Goal: Find specific page/section: Find specific page/section

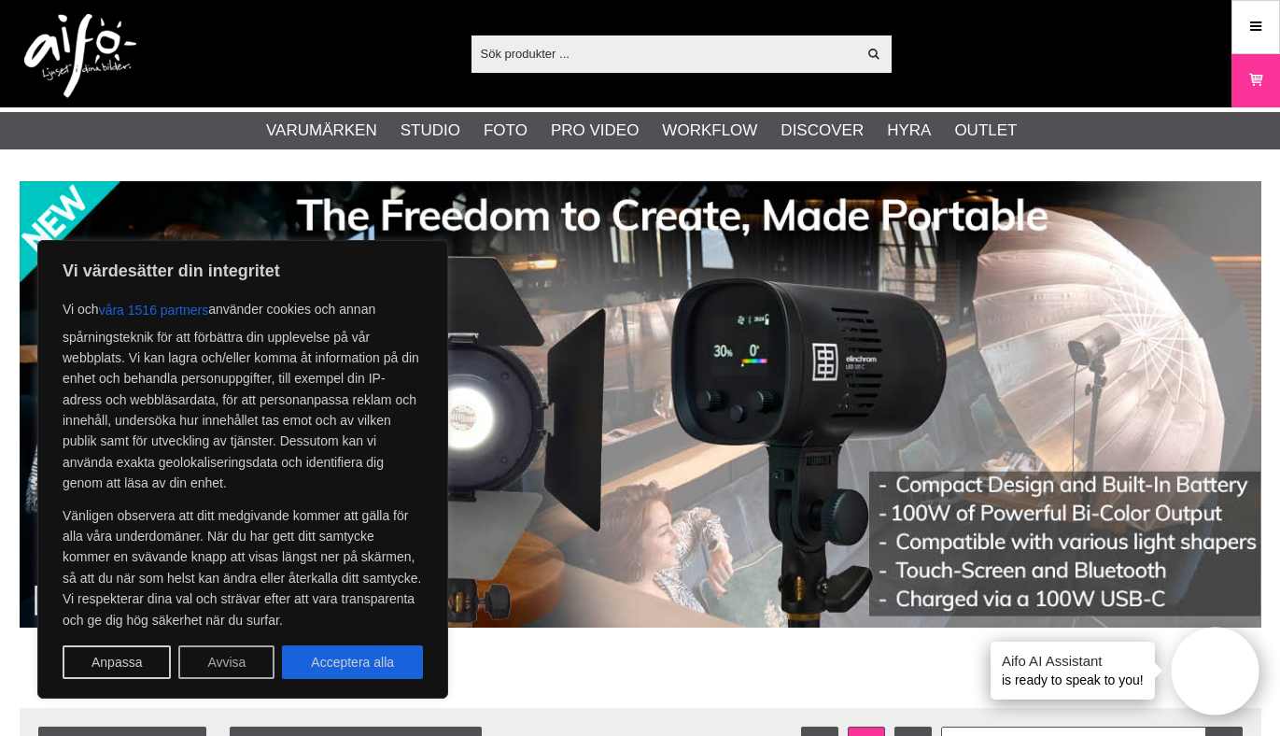
click at [247, 649] on button "Avvisa" at bounding box center [226, 662] width 96 height 34
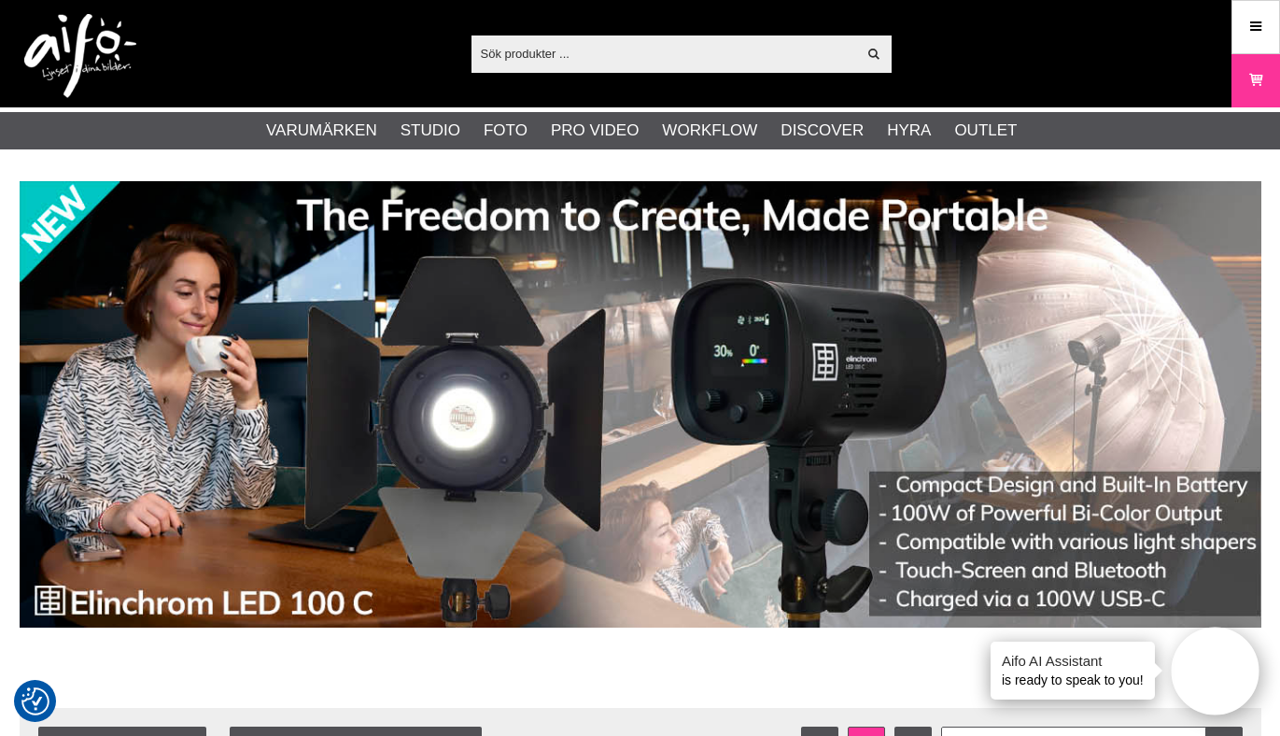
click at [658, 61] on input "text" at bounding box center [665, 53] width 386 height 28
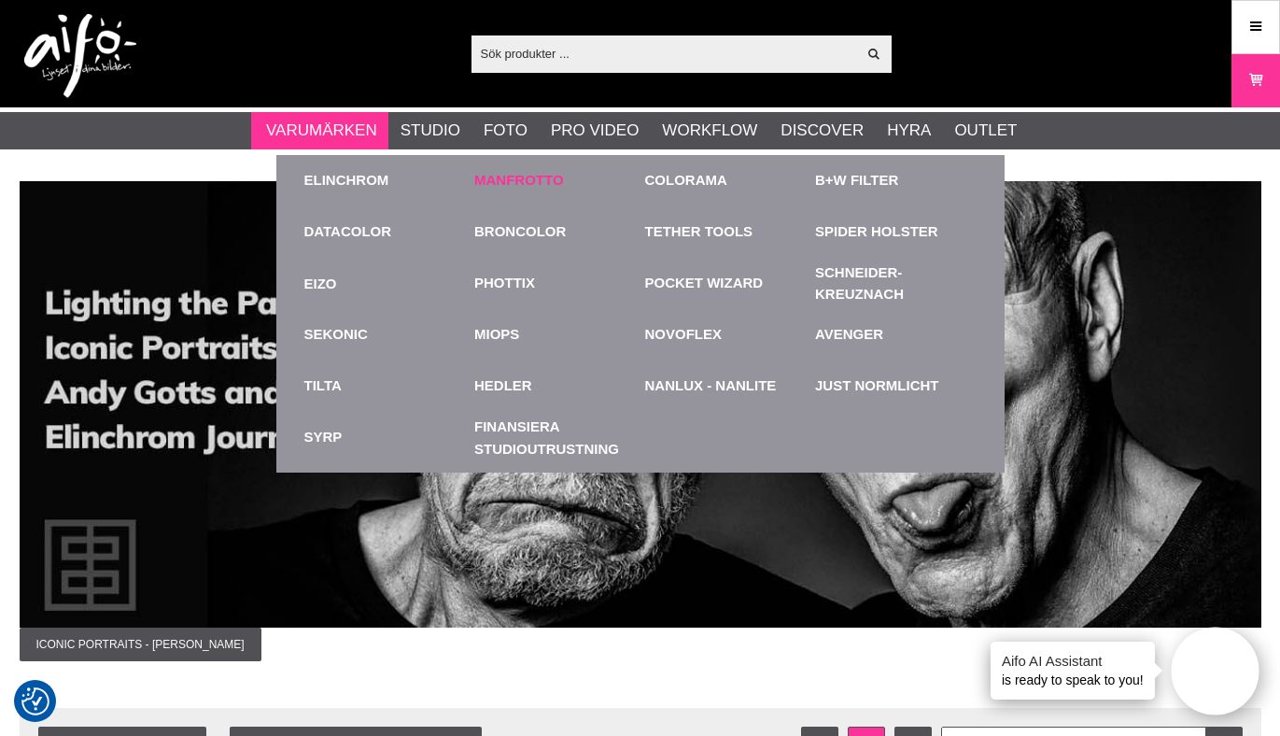
click at [516, 190] on link "Manfrotto" at bounding box center [519, 180] width 90 height 21
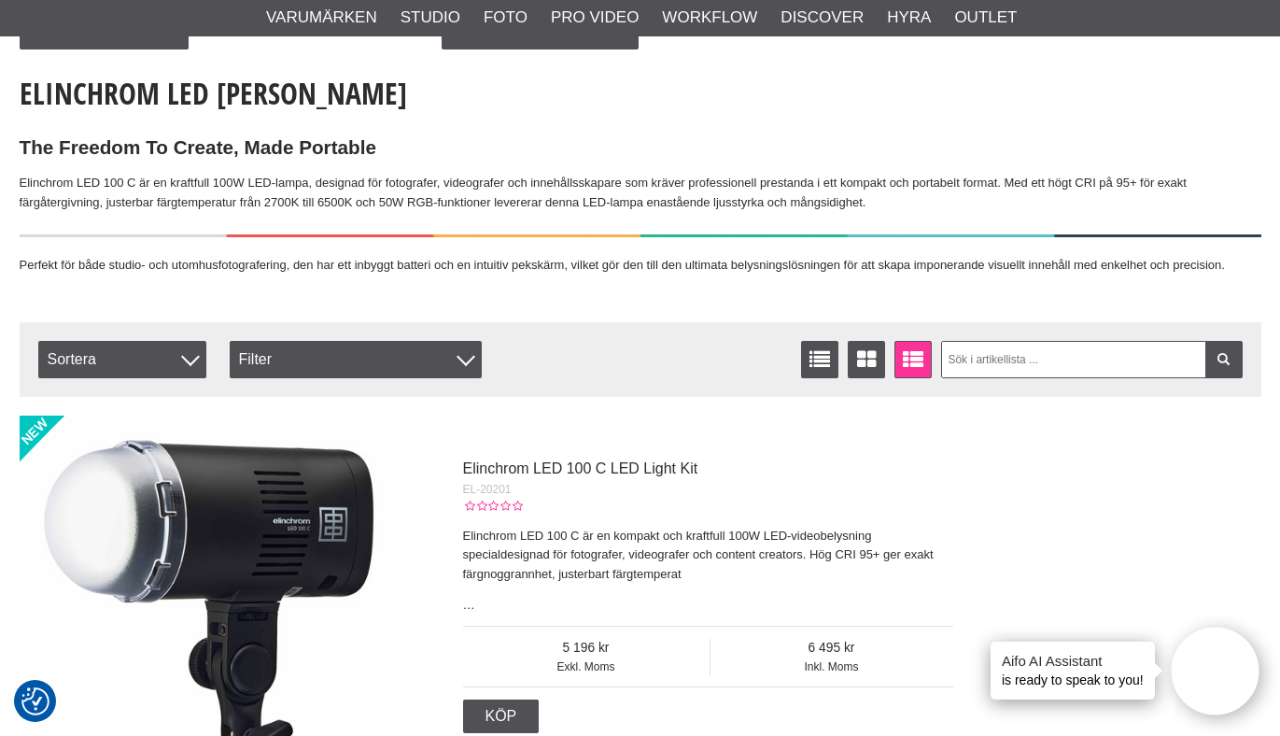
scroll to position [411, 0]
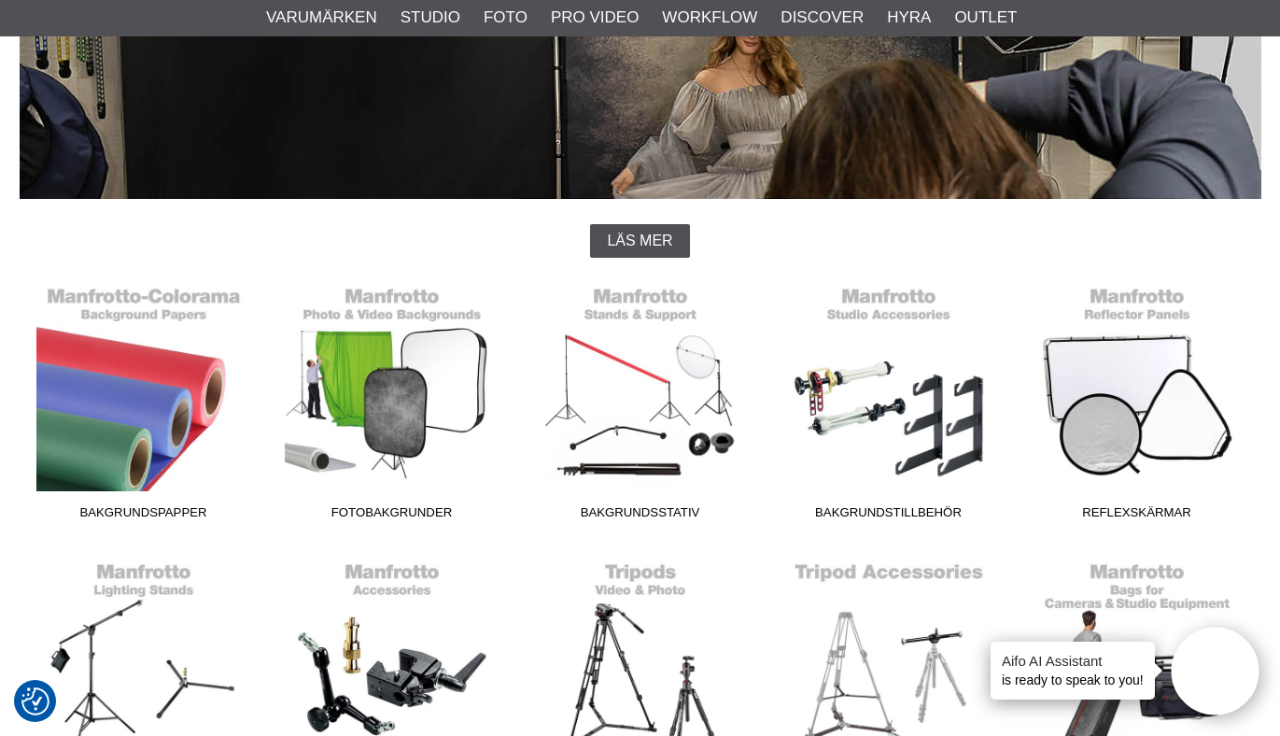
scroll to position [374, 0]
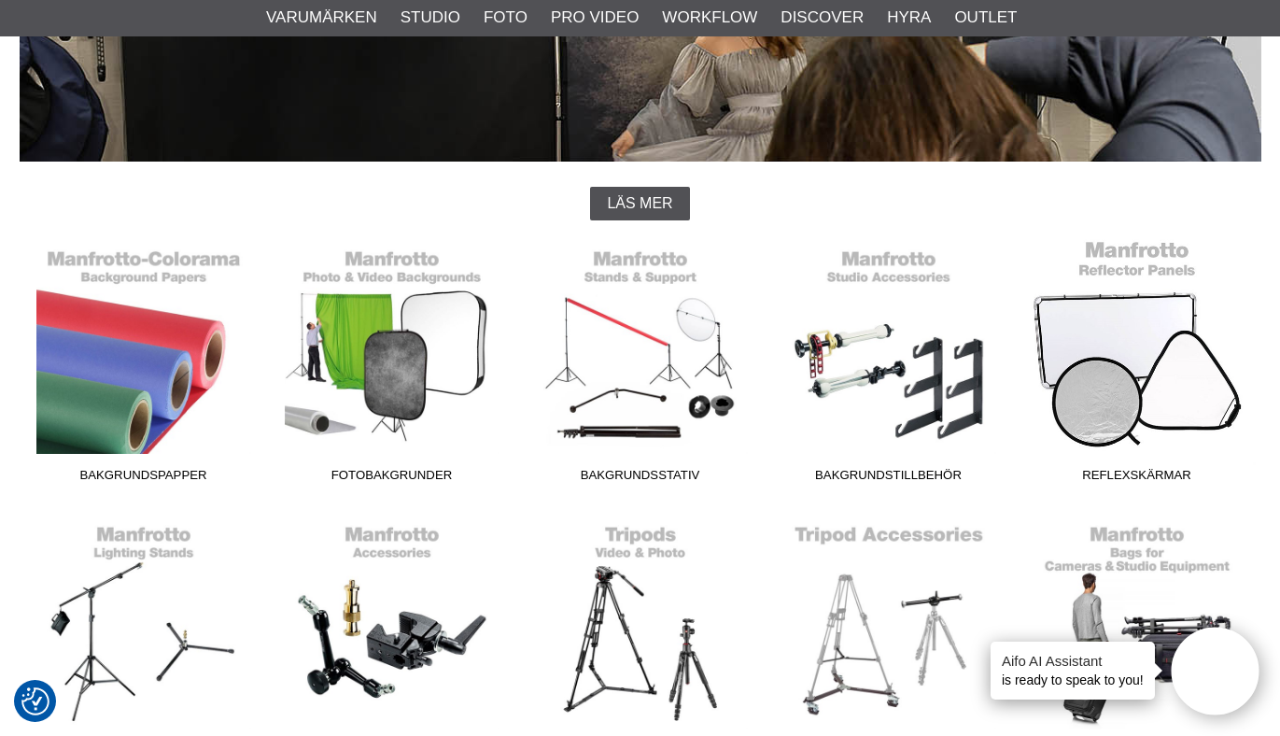
click at [1115, 375] on link "Reflexskärmar" at bounding box center [1137, 365] width 248 height 252
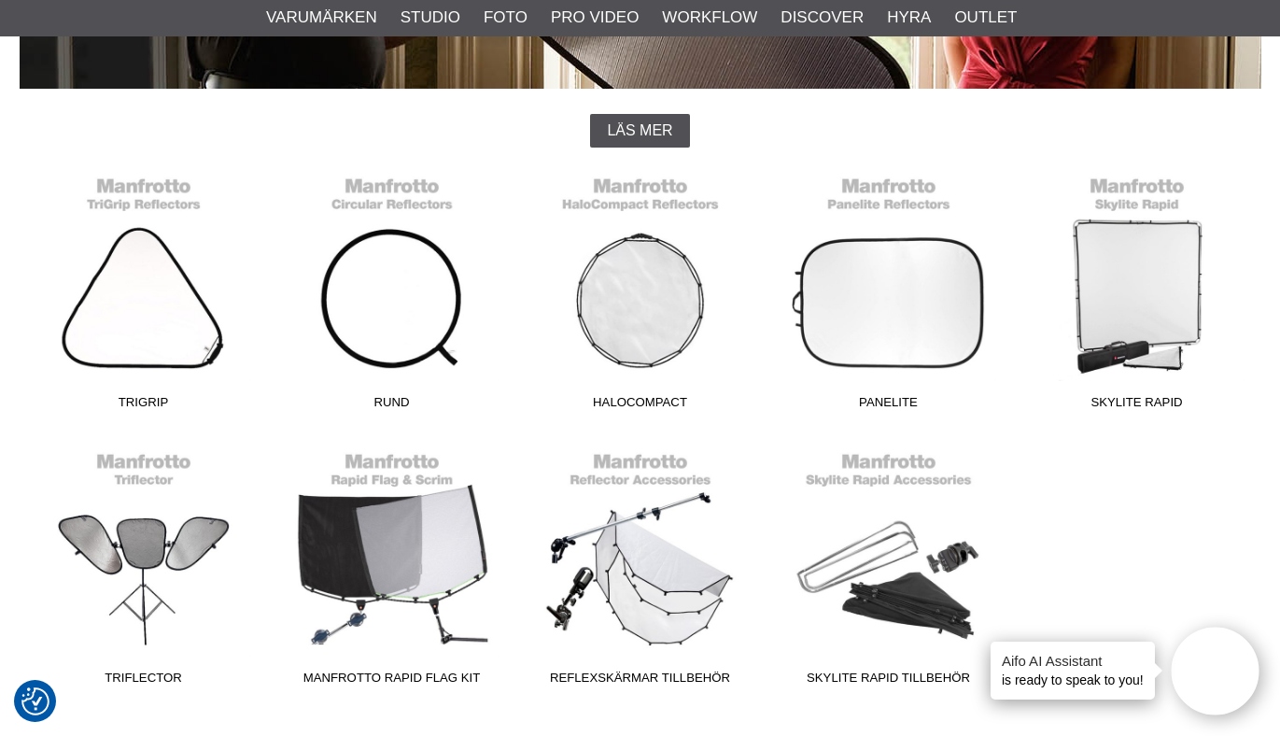
scroll to position [448, 0]
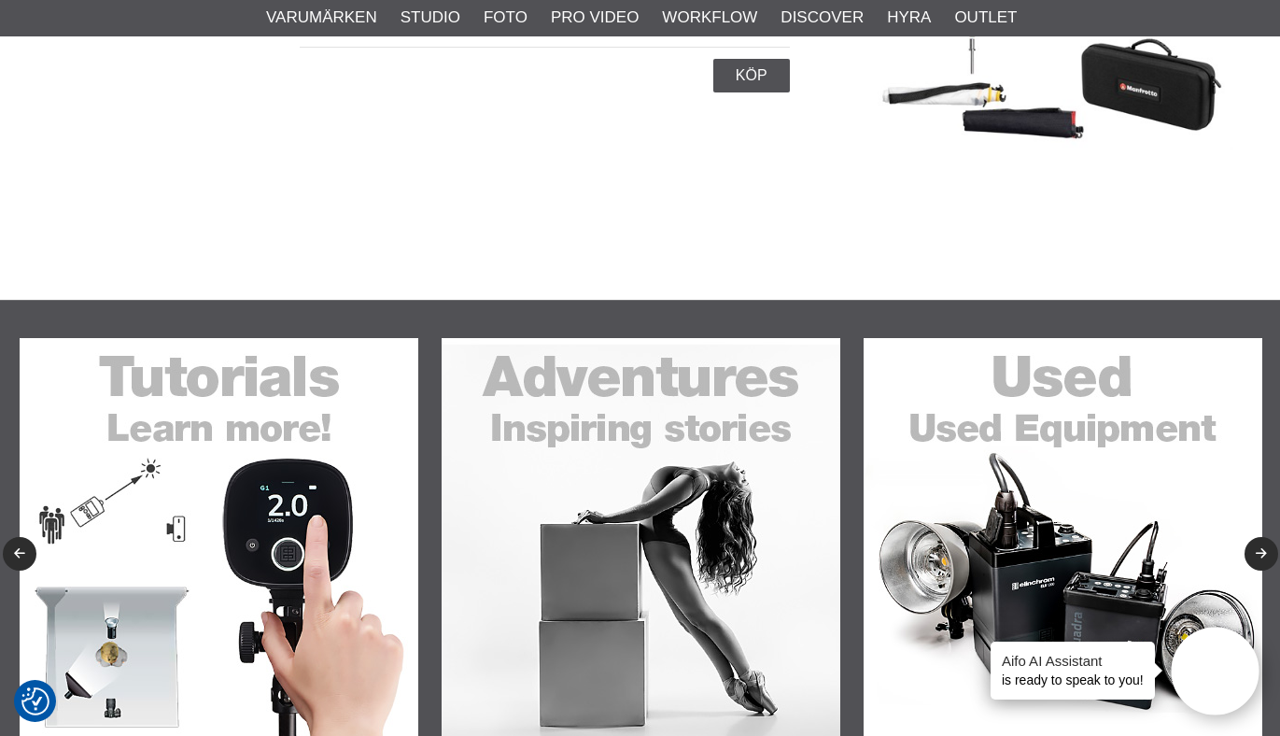
scroll to position [1420, 0]
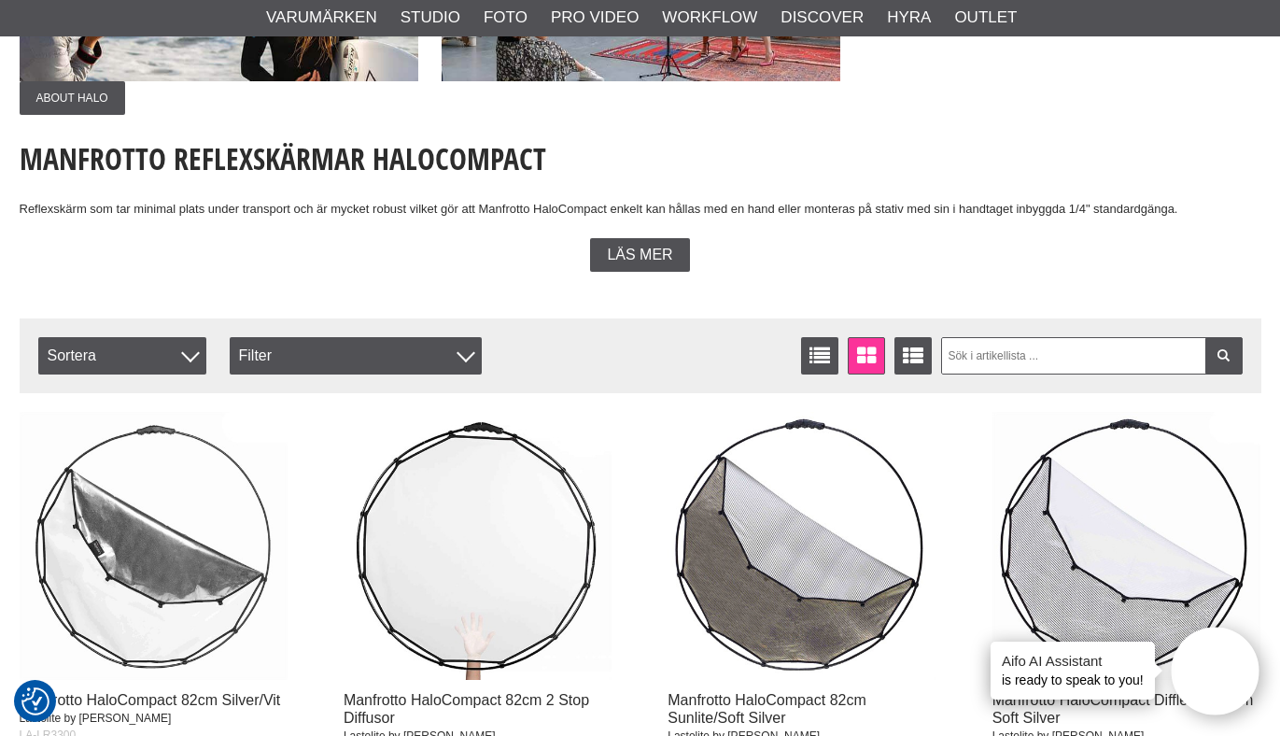
scroll to position [336, 0]
